Goal: Task Accomplishment & Management: Manage account settings

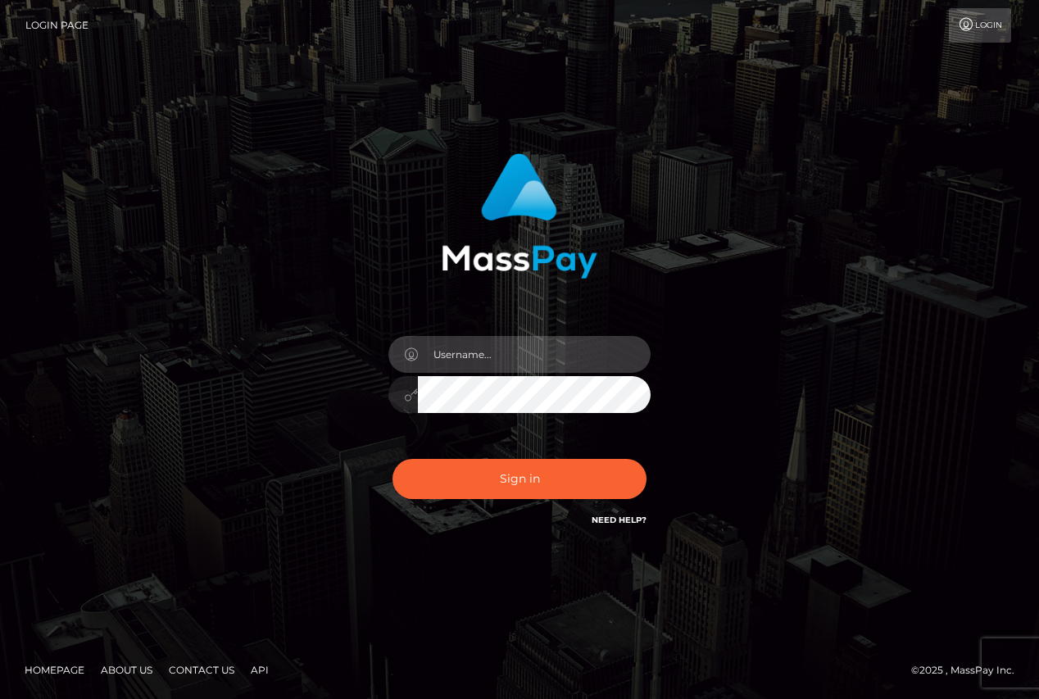
click at [476, 358] on input "text" at bounding box center [534, 354] width 233 height 37
type input "o"
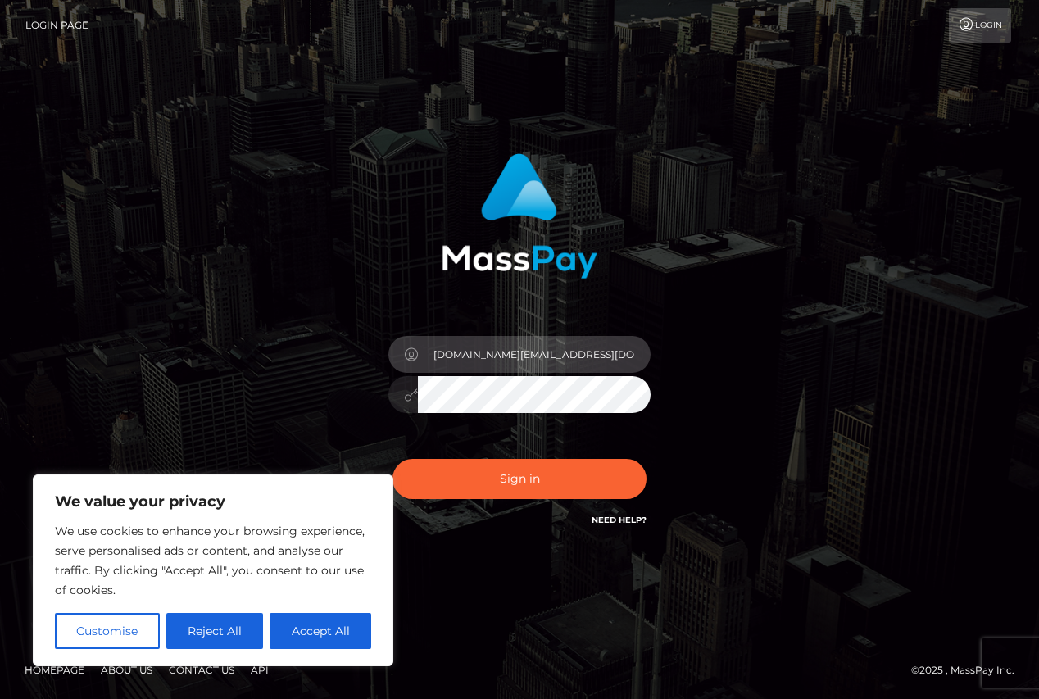
type input "[DOMAIN_NAME][EMAIL_ADDRESS][DOMAIN_NAME]"
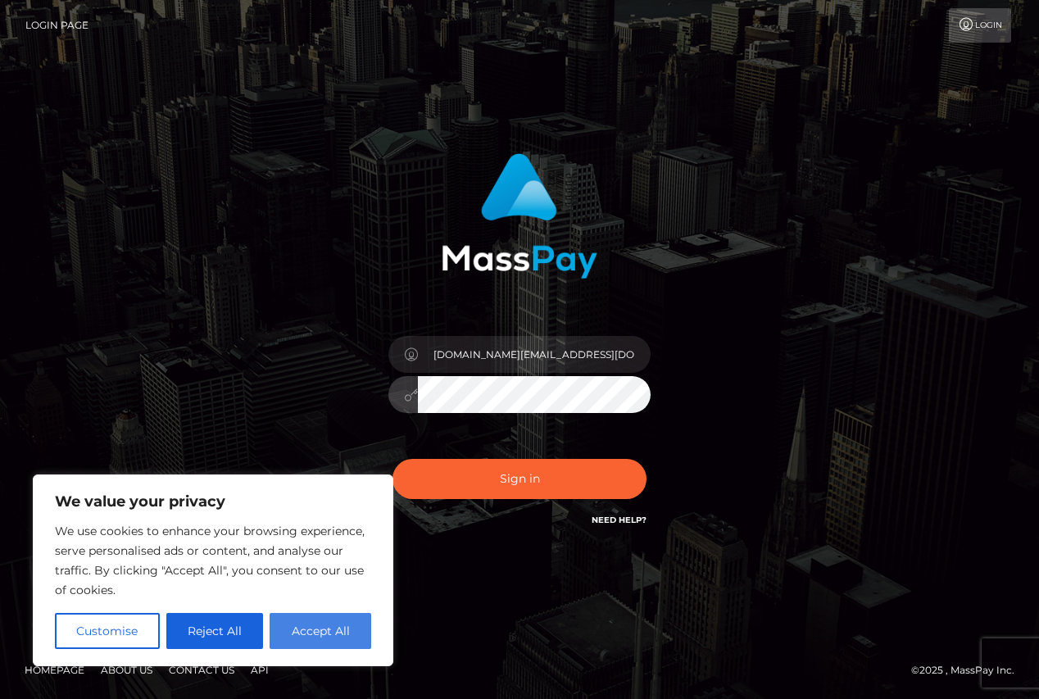
click at [325, 624] on button "Accept All" at bounding box center [320, 631] width 102 height 36
checkbox input "true"
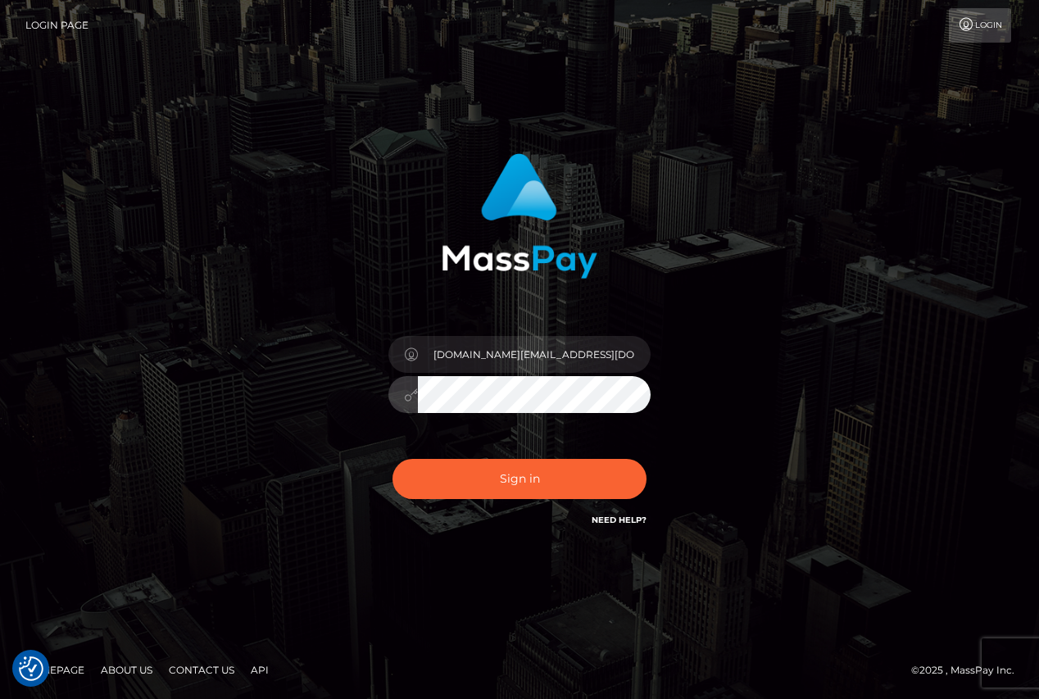
click at [392, 459] on button "Sign in" at bounding box center [519, 479] width 254 height 40
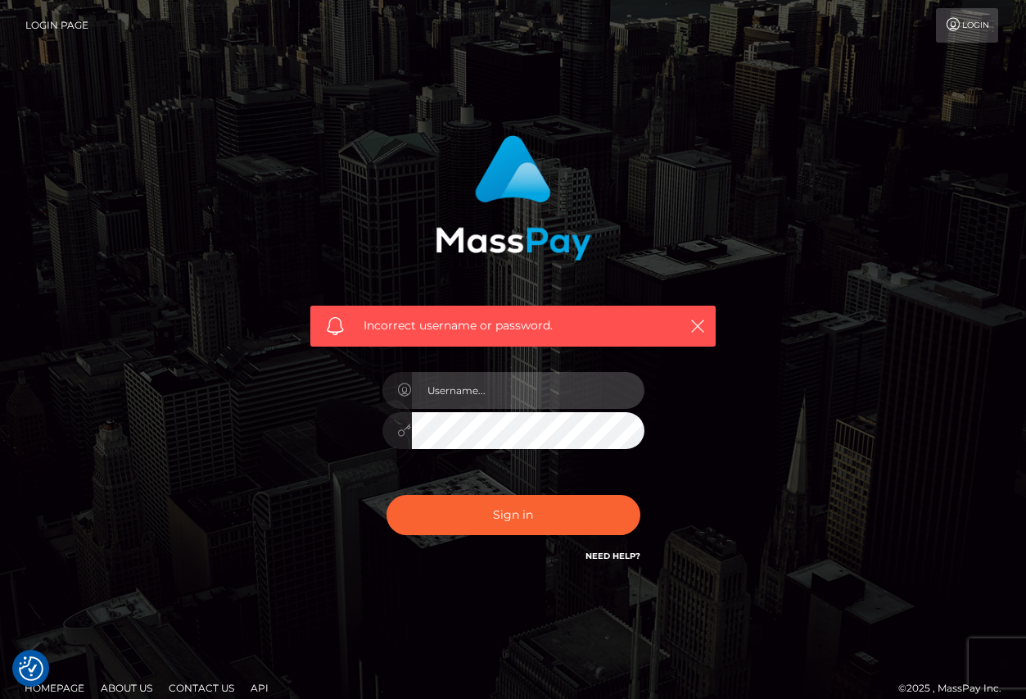
click at [528, 390] on input "text" at bounding box center [528, 390] width 233 height 37
type input "o"
type input "[DOMAIN_NAME][EMAIL_ADDRESS][DOMAIN_NAME]"
click at [387, 495] on button "Sign in" at bounding box center [514, 515] width 254 height 40
